Goal: Navigation & Orientation: Find specific page/section

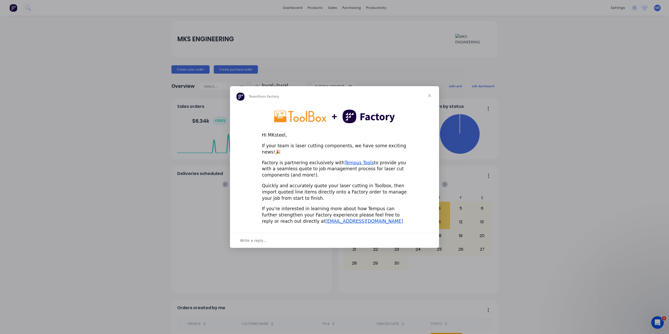
click at [432, 98] on span "Close" at bounding box center [429, 95] width 19 height 19
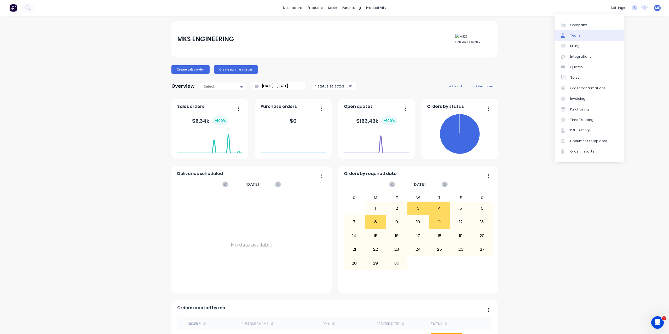
click at [578, 37] on div "Team" at bounding box center [575, 35] width 10 height 5
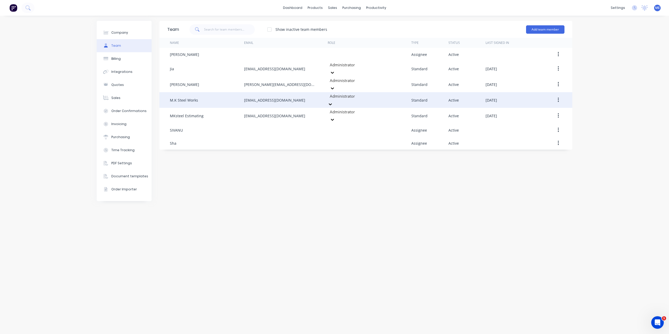
click at [333, 102] on icon at bounding box center [330, 104] width 5 height 5
click at [557, 95] on button "button" at bounding box center [558, 99] width 12 height 9
click at [542, 110] on div "Edit" at bounding box center [539, 114] width 40 height 8
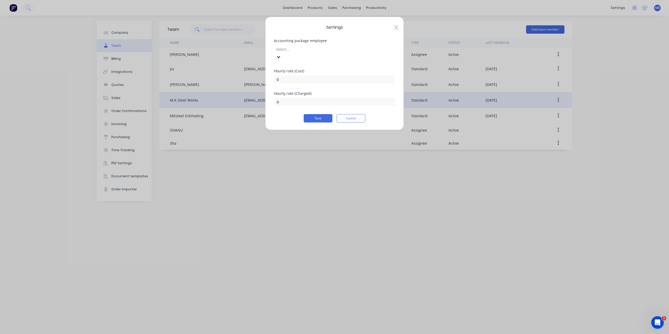
click at [281, 54] on icon at bounding box center [278, 56] width 5 height 5
click at [279, 55] on icon at bounding box center [276, 57] width 5 height 5
click at [396, 30] on icon at bounding box center [396, 27] width 4 height 5
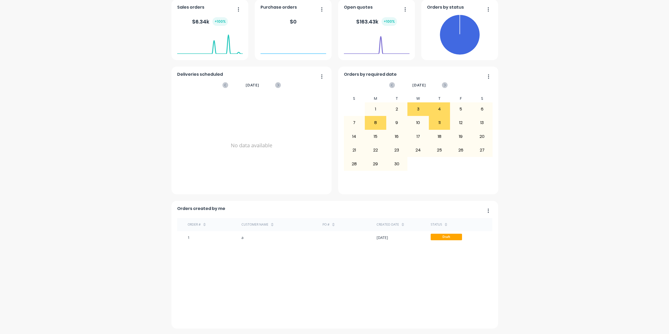
scroll to position [100, 0]
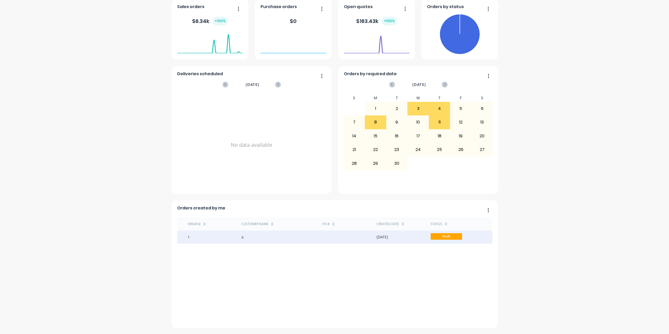
click at [388, 238] on div "[DATE]" at bounding box center [382, 236] width 11 height 5
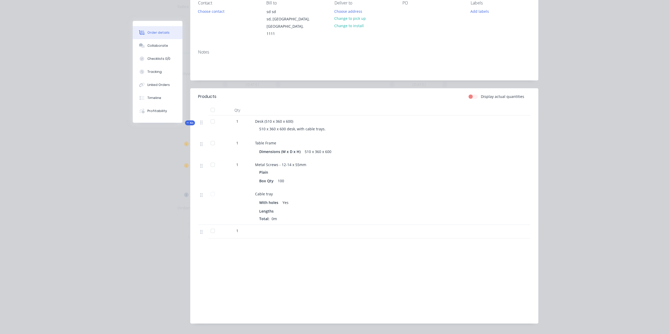
scroll to position [85, 0]
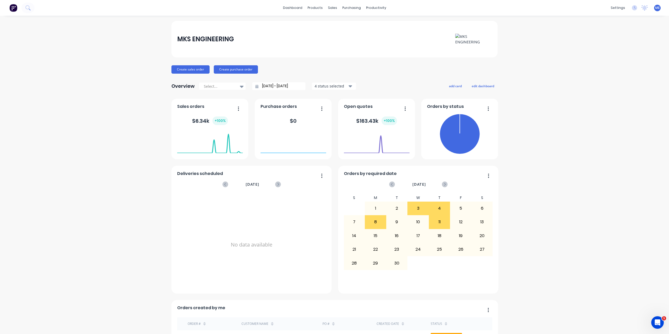
click at [349, 87] on icon "button" at bounding box center [351, 86] width 4 height 6
click at [443, 223] on div "11" at bounding box center [439, 222] width 21 height 13
click at [437, 218] on div "11" at bounding box center [439, 222] width 21 height 13
click at [330, 10] on div "sales" at bounding box center [332, 8] width 14 height 8
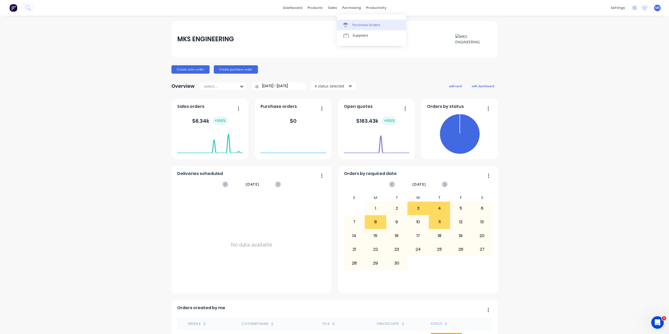
click at [364, 27] on div "Purchase Orders" at bounding box center [366, 25] width 28 height 5
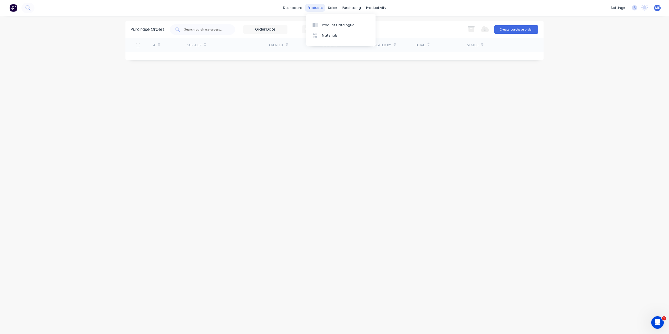
click at [314, 6] on div "products" at bounding box center [315, 8] width 20 height 8
click at [327, 23] on div "Product Catalogue" at bounding box center [338, 25] width 32 height 5
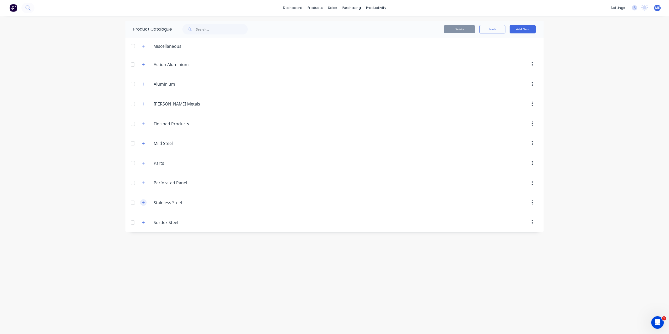
click at [144, 204] on icon "button" at bounding box center [143, 203] width 3 height 4
click at [145, 203] on icon "button" at bounding box center [143, 203] width 3 height 4
click at [143, 225] on button "button" at bounding box center [143, 222] width 7 height 7
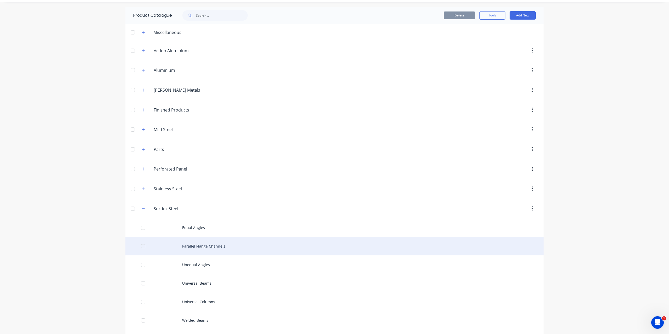
scroll to position [33, 0]
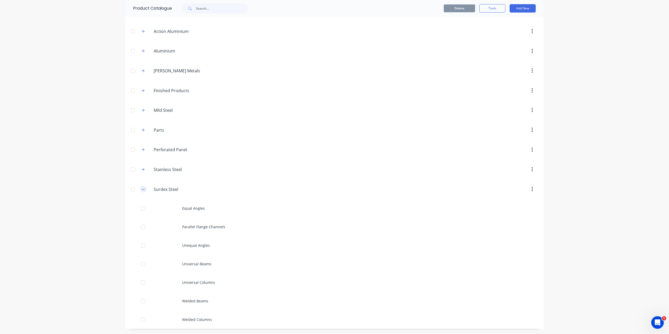
click at [143, 188] on icon "button" at bounding box center [143, 190] width 3 height 4
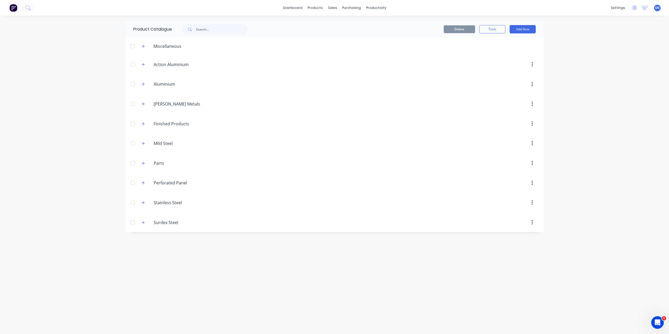
scroll to position [0, 0]
click at [144, 104] on icon "button" at bounding box center [143, 104] width 3 height 4
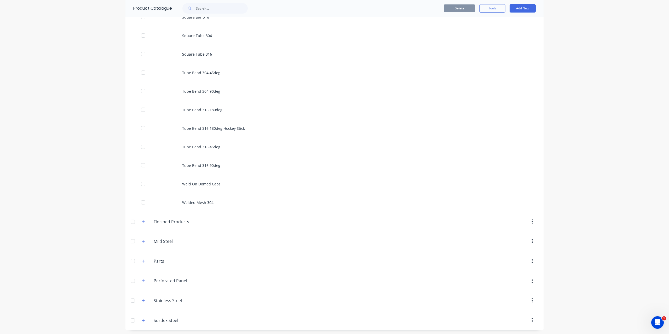
scroll to position [757, 0]
click at [142, 219] on icon "button" at bounding box center [143, 221] width 3 height 4
click at [142, 221] on icon "button" at bounding box center [143, 221] width 3 height 4
click at [142, 241] on icon "button" at bounding box center [143, 240] width 3 height 4
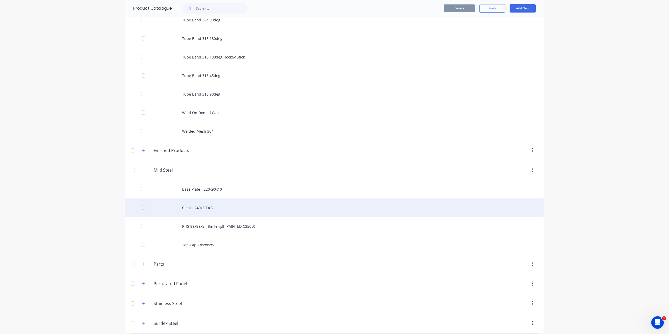
scroll to position [831, 0]
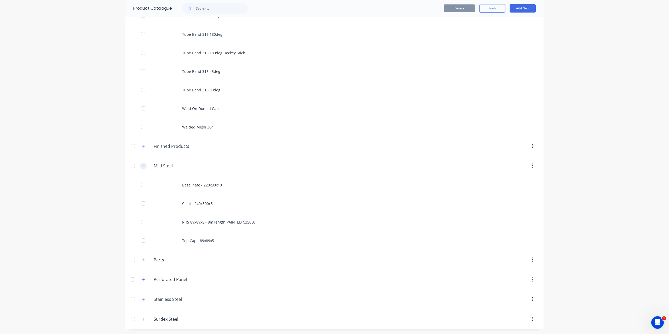
click at [142, 167] on icon "button" at bounding box center [143, 166] width 3 height 4
click at [142, 221] on icon "button" at bounding box center [143, 221] width 3 height 4
click at [143, 261] on icon "button" at bounding box center [143, 260] width 3 height 4
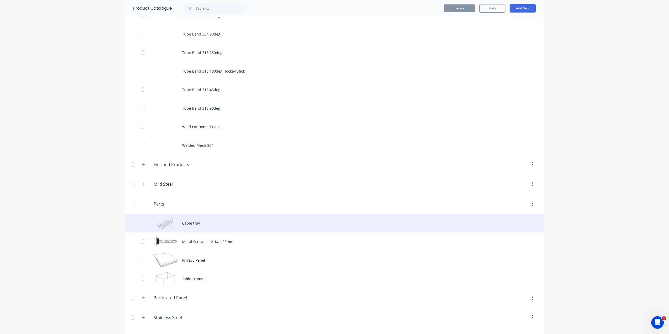
scroll to position [831, 0]
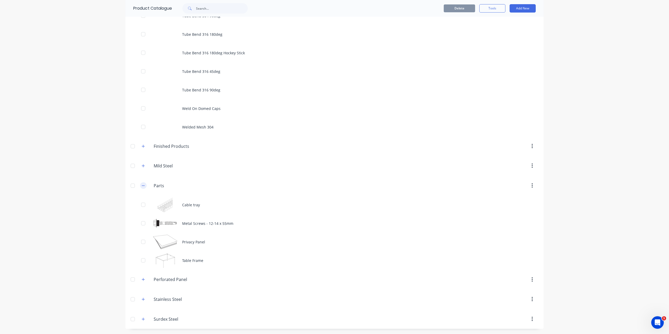
click at [142, 184] on icon "button" at bounding box center [143, 186] width 3 height 4
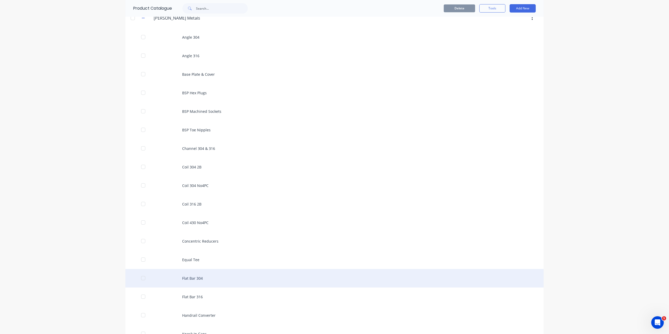
scroll to position [0, 0]
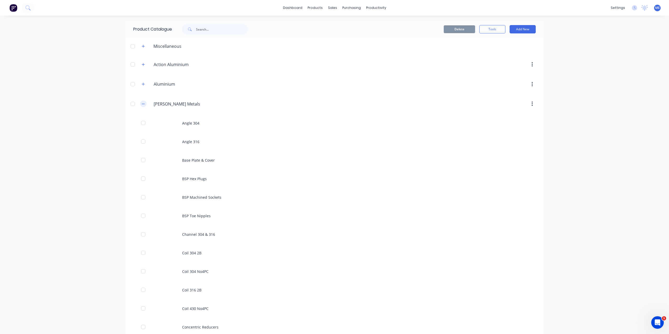
click at [142, 103] on icon "button" at bounding box center [143, 104] width 3 height 4
click at [145, 66] on icon "button" at bounding box center [143, 65] width 3 height 4
click at [138, 63] on div "Action.Aluminium Action Aluminium" at bounding box center [178, 64] width 82 height 9
click at [138, 68] on div "Action.Aluminium Action Aluminium" at bounding box center [178, 64] width 82 height 9
click at [142, 65] on icon "button" at bounding box center [143, 65] width 3 height 4
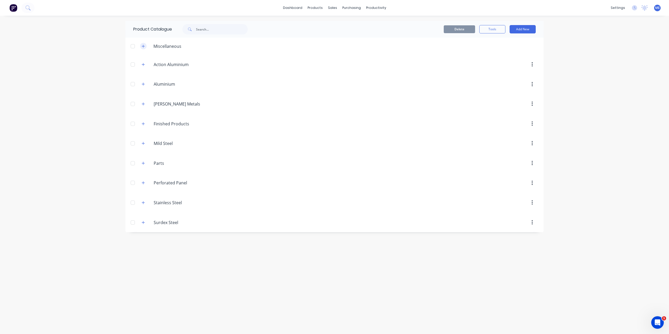
click at [144, 45] on icon "button" at bounding box center [143, 46] width 3 height 4
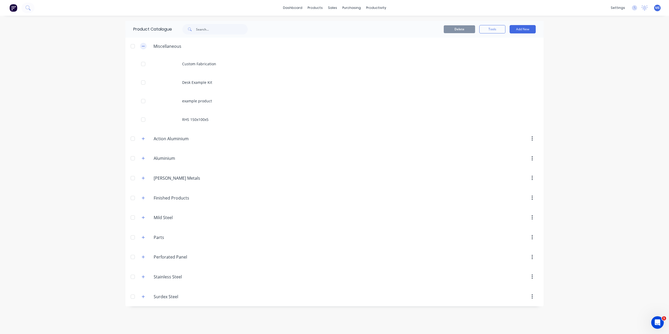
click at [143, 46] on icon "button" at bounding box center [143, 46] width 3 height 0
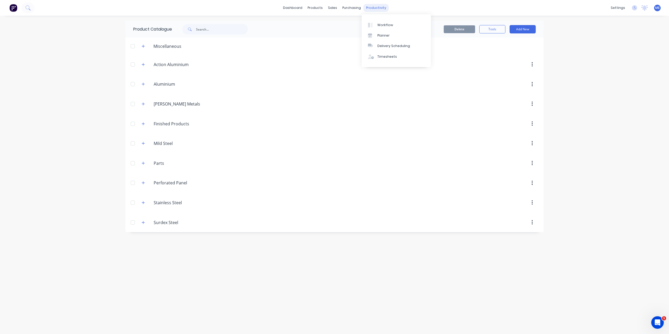
click at [375, 9] on div "productivity" at bounding box center [375, 8] width 25 height 8
click at [375, 26] on div at bounding box center [372, 25] width 8 height 5
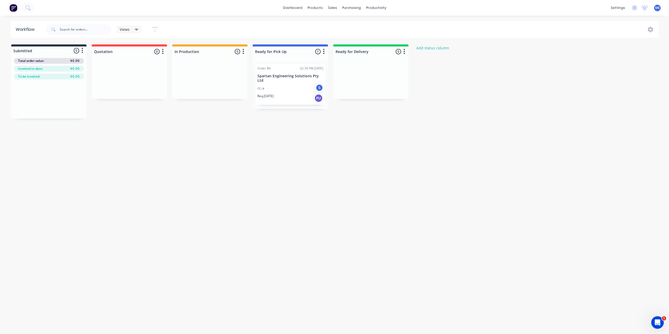
click at [285, 80] on p "Spartan Engineering Solutions Pty Ltd" at bounding box center [290, 78] width 66 height 9
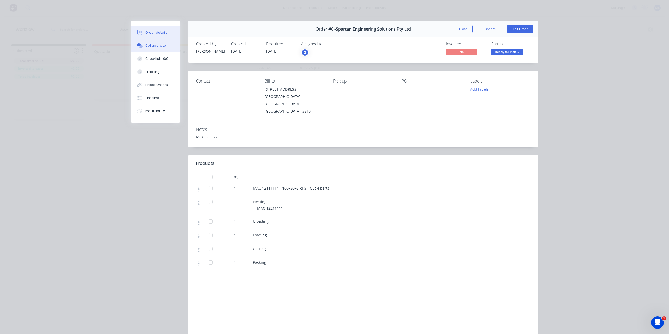
click at [153, 45] on div "Collaborate" at bounding box center [155, 45] width 21 height 5
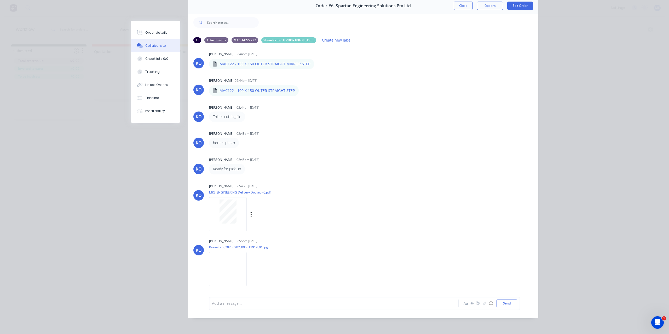
scroll to position [24, 0]
click at [229, 261] on img at bounding box center [228, 269] width 38 height 34
click at [157, 58] on div "Checklists 0/0" at bounding box center [156, 58] width 23 height 5
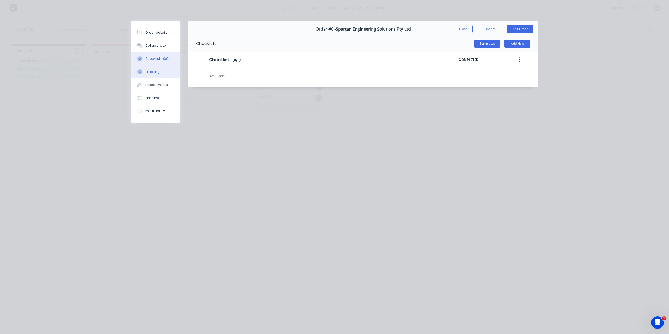
click at [154, 73] on div "Tracking" at bounding box center [152, 72] width 14 height 5
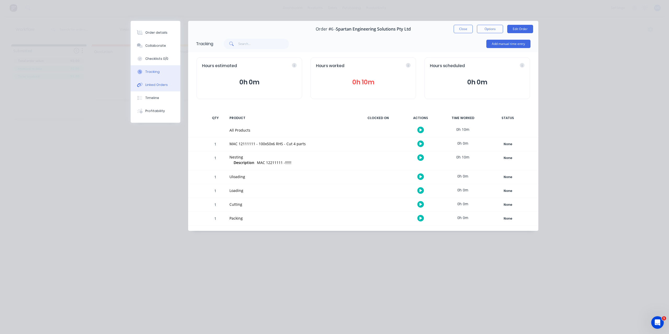
click at [170, 84] on button "Linked Orders" at bounding box center [156, 84] width 50 height 13
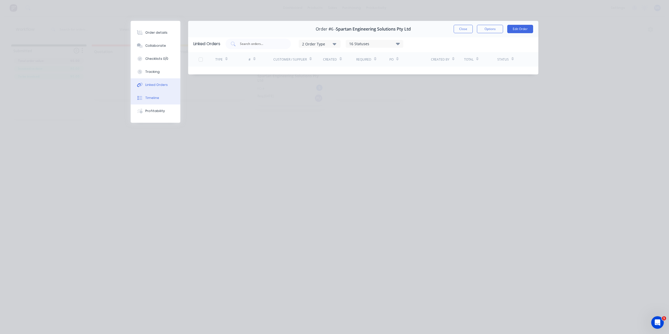
click at [159, 98] on button "Timeline" at bounding box center [156, 97] width 50 height 13
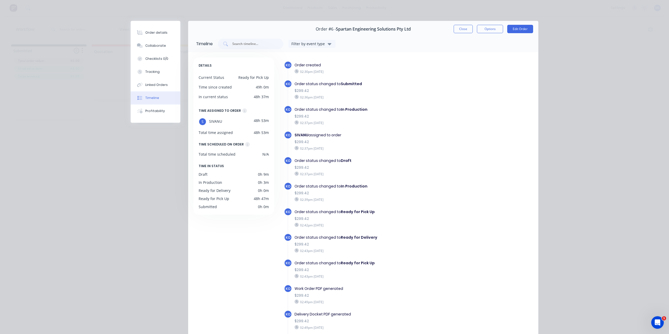
click at [326, 43] on button "Filter by event type" at bounding box center [311, 44] width 47 height 8
click at [154, 111] on div "Profitability" at bounding box center [155, 111] width 20 height 5
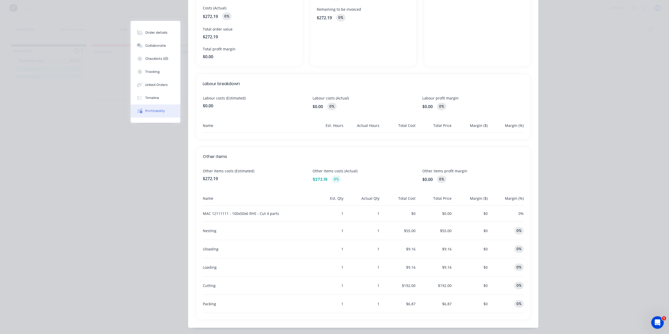
scroll to position [36, 0]
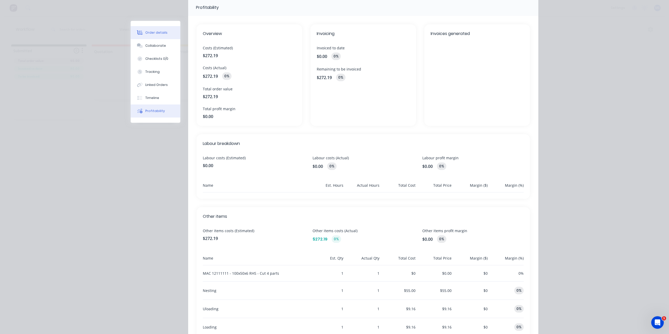
click at [153, 33] on div "Order details" at bounding box center [156, 32] width 22 height 5
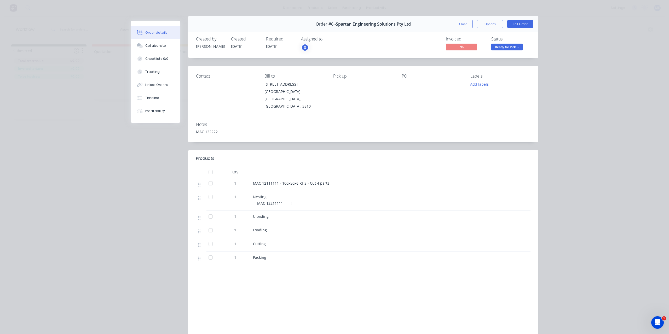
scroll to position [0, 0]
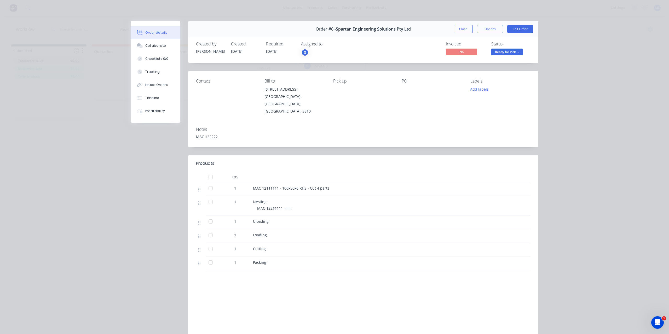
click at [304, 53] on div "S" at bounding box center [305, 53] width 8 height 8
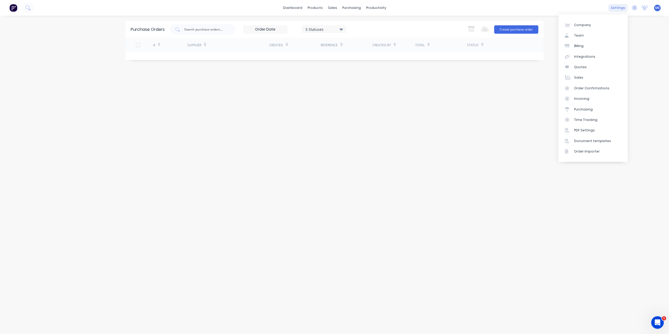
click at [617, 6] on div "settings" at bounding box center [618, 8] width 20 height 8
click at [575, 35] on div "Team" at bounding box center [579, 35] width 10 height 5
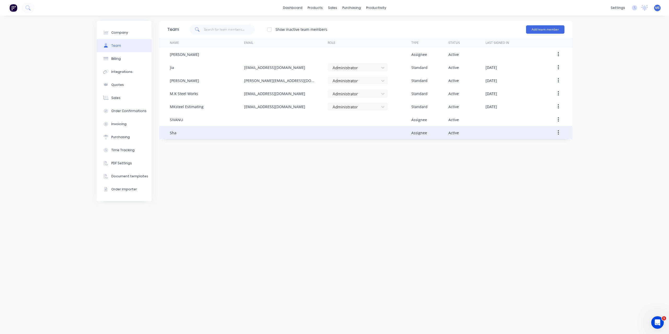
click at [561, 132] on button "button" at bounding box center [558, 132] width 12 height 9
click at [537, 144] on div "Edit" at bounding box center [539, 147] width 40 height 8
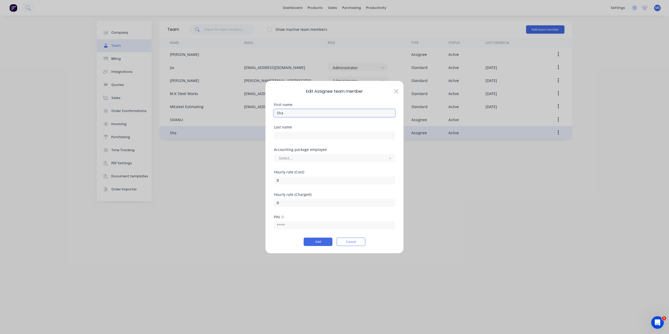
click at [290, 115] on input "Sha" at bounding box center [334, 113] width 121 height 8
click at [407, 159] on div "Edit Assignee team member First name Sha Last name Accounting package employee …" at bounding box center [334, 167] width 669 height 334
click at [288, 113] on input "Sha" at bounding box center [334, 113] width 121 height 8
type input "[PERSON_NAME]"
click at [319, 242] on button "Add" at bounding box center [318, 242] width 29 height 8
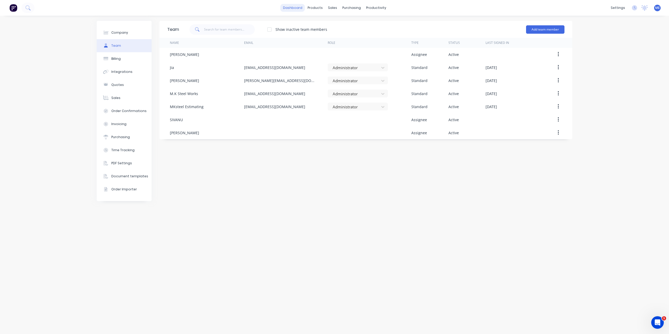
click at [298, 6] on link "dashboard" at bounding box center [292, 8] width 25 height 8
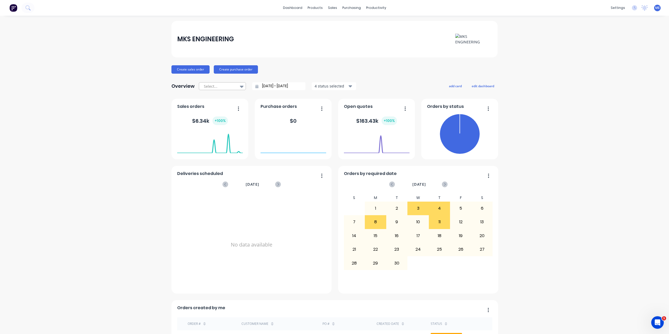
click at [240, 84] on icon at bounding box center [242, 87] width 4 height 6
click at [240, 85] on icon at bounding box center [242, 87] width 4 height 6
click at [309, 7] on div "products" at bounding box center [315, 8] width 20 height 8
click at [323, 35] on div "Materials" at bounding box center [328, 35] width 16 height 5
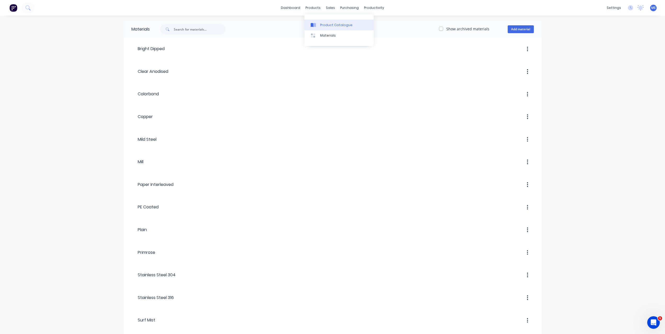
click at [326, 24] on div "Product Catalogue" at bounding box center [336, 25] width 32 height 5
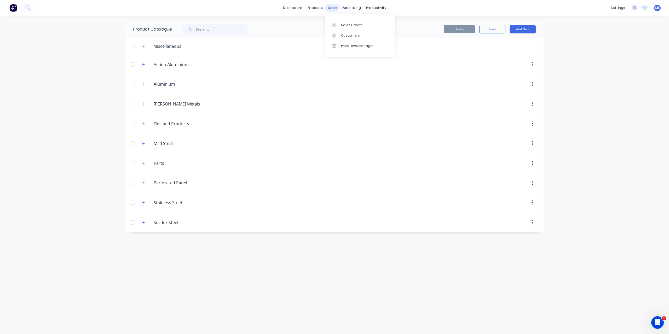
click at [330, 8] on div "sales" at bounding box center [332, 8] width 14 height 8
click at [346, 25] on div "Sales Orders" at bounding box center [351, 25] width 21 height 5
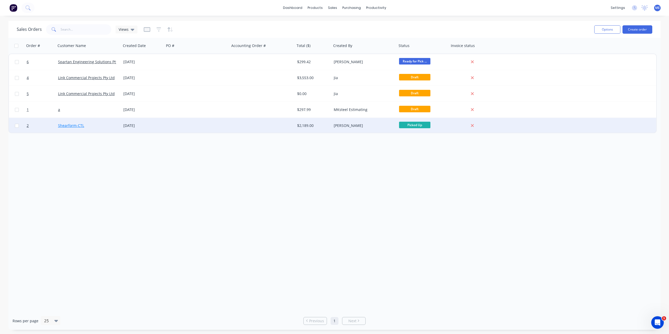
click at [83, 126] on link "Shearform-CTL" at bounding box center [71, 125] width 26 height 5
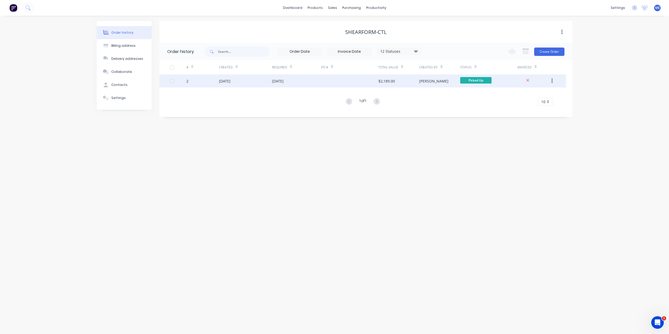
click at [551, 80] on button "button" at bounding box center [552, 80] width 12 height 9
click at [551, 81] on button "button" at bounding box center [552, 80] width 12 height 9
click at [230, 81] on div "[DATE]" at bounding box center [224, 80] width 11 height 5
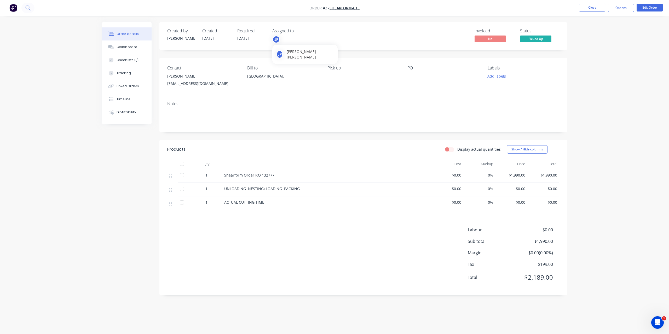
click at [277, 39] on div "JP" at bounding box center [276, 40] width 8 height 8
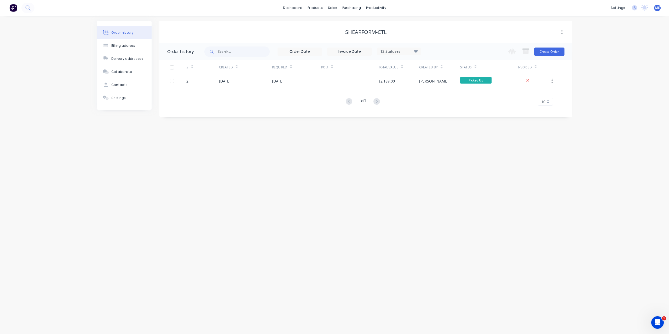
drag, startPoint x: 299, startPoint y: 239, endPoint x: 296, endPoint y: 234, distance: 4.9
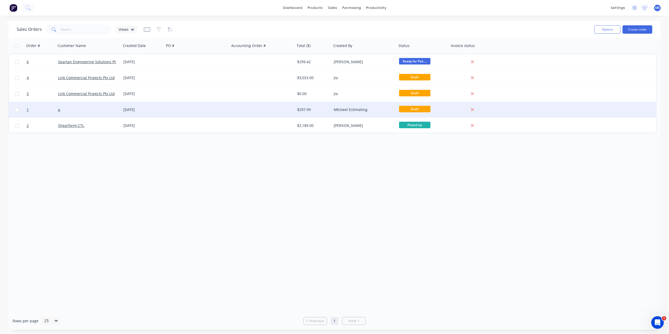
click at [77, 111] on div "a" at bounding box center [87, 109] width 58 height 5
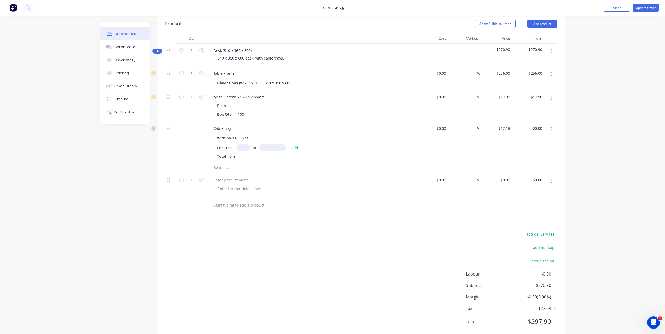
scroll to position [145, 0]
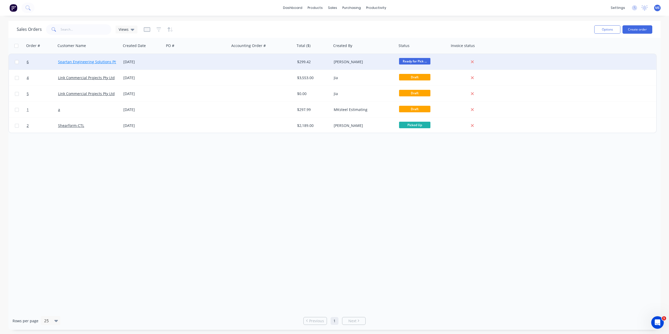
click at [101, 64] on link "Spartan Engineering Solutions Pty Ltd" at bounding box center [91, 61] width 66 height 5
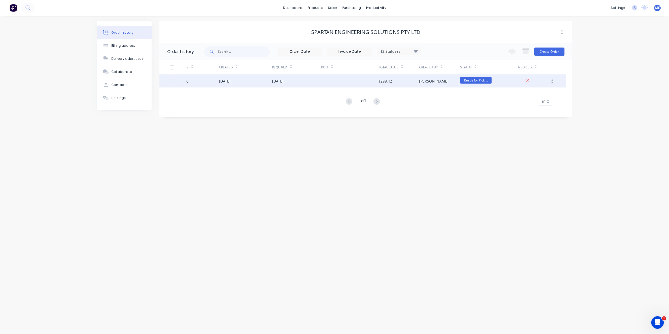
click at [230, 80] on div "[DATE]" at bounding box center [224, 80] width 11 height 5
